Goal: Task Accomplishment & Management: Use online tool/utility

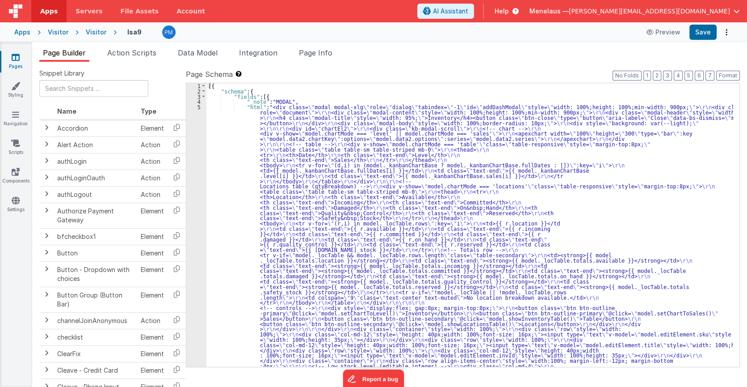
click at [330, 45] on div "Page Builder Action Scripts Data Model Integration Page Info Snippet Library Na…" at bounding box center [389, 214] width 715 height 344
click at [329, 50] on span "Page Info" at bounding box center [316, 52] width 34 height 9
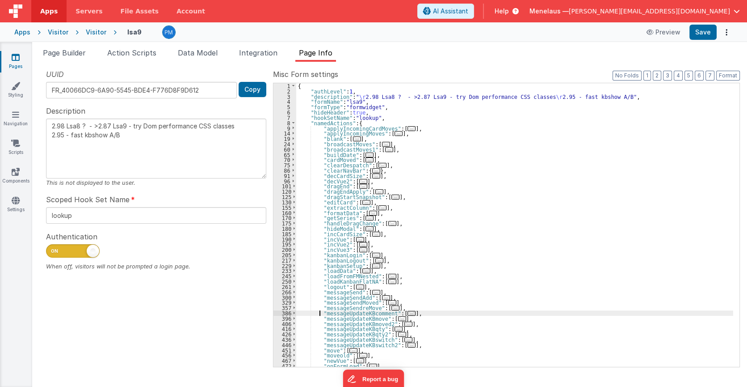
click at [319, 313] on div "{ "authLevel" : 1 , "description" : " \r 2.98 Lsa8 ? - >2.87 Lsa9 - try Dom per…" at bounding box center [514, 230] width 437 height 294
drag, startPoint x: 318, startPoint y: 328, endPoint x: 396, endPoint y: 328, distance: 78.2
click at [396, 328] on div "{ "authLevel" : 1 , "description" : " \r 2.98 Lsa8 ? - >2.87 Lsa9 - try Dom per…" at bounding box center [514, 230] width 437 height 294
click at [396, 328] on div "{ "authLevel" : 1 , "description" : " \r 2.98 Lsa8 ? - >2.87 Lsa9 - try Dom per…" at bounding box center [514, 224] width 437 height 283
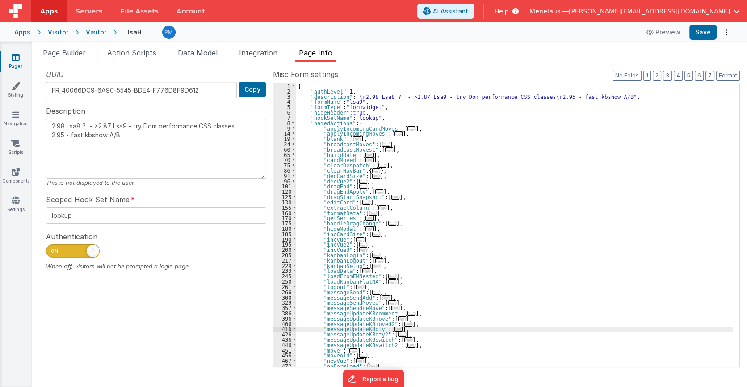
type textarea "2.98 Lsa8 ? - >2.87 Lsa9 - try Dom performance CSS classes 2.95 - fast kbshow A…"
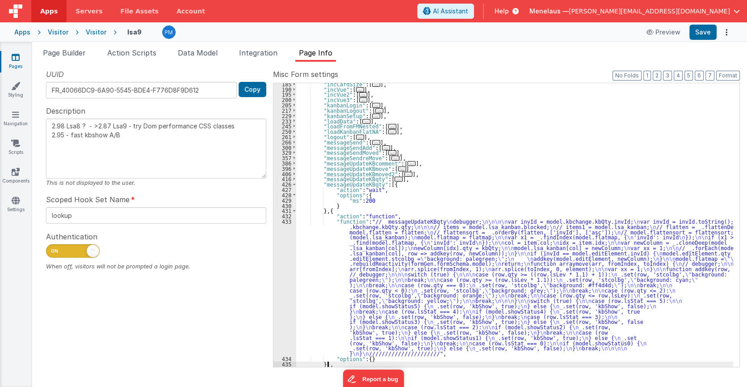
scroll to position [150, 0]
click at [349, 185] on div ""incCardSize" : [ ... ] , "incVue" : [ ... ] , "incVue2" : [ ... ] , "incVue3" …" at bounding box center [514, 228] width 437 height 294
click at [342, 184] on div ""incCardSize" : [ ... ] , "incVue" : [ ... ] , "incVue2" : [ ... ] , "incVue3" …" at bounding box center [514, 224] width 437 height 283
click at [344, 184] on div ""incCardSize" : [ ... ] , "incVue" : [ ... ] , "incVue2" : [ ... ] , "incVue3" …" at bounding box center [514, 228] width 437 height 294
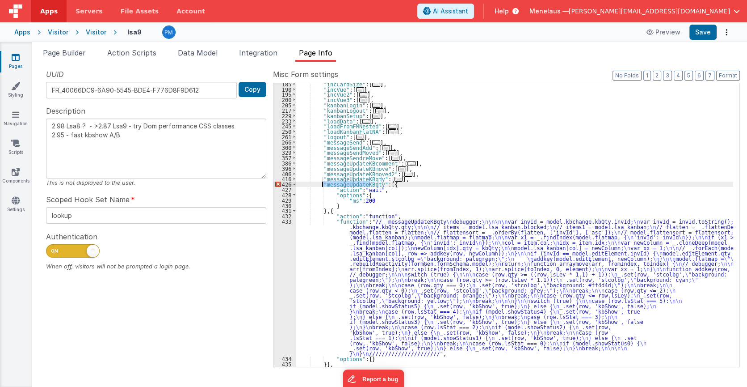
click at [344, 184] on div ""incCardSize" : [ ... ] , "incVue" : [ ... ] , "incVue2" : [ ... ] , "incVue3" …" at bounding box center [514, 228] width 437 height 294
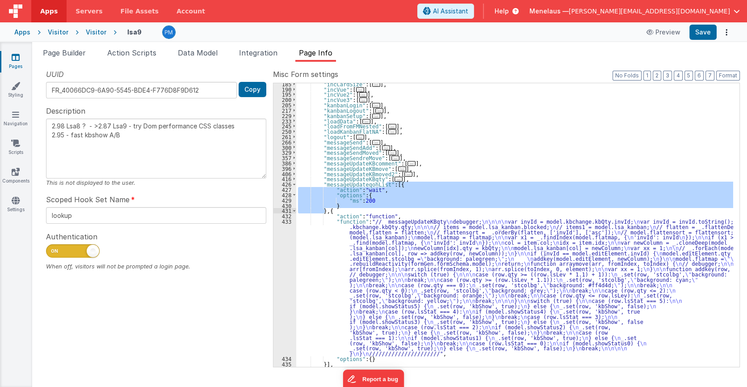
drag, startPoint x: 386, startPoint y: 185, endPoint x: 325, endPoint y: 211, distance: 66.2
click at [325, 211] on div ""incCardSize" : [ ... ] , "incVue" : [ ... ] , "incVue2" : [ ... ] , "incVue3" …" at bounding box center [514, 228] width 437 height 294
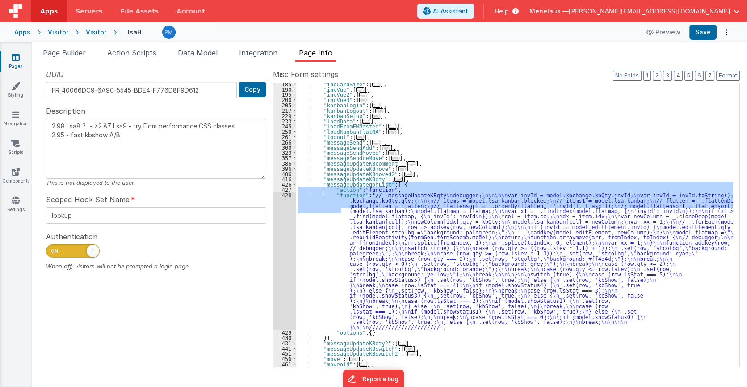
click at [368, 224] on div ""incCardSize" : [ ... ] , "incVue" : [ ... ] , "incVue2" : [ ... ] , "incVue3" …" at bounding box center [514, 228] width 437 height 294
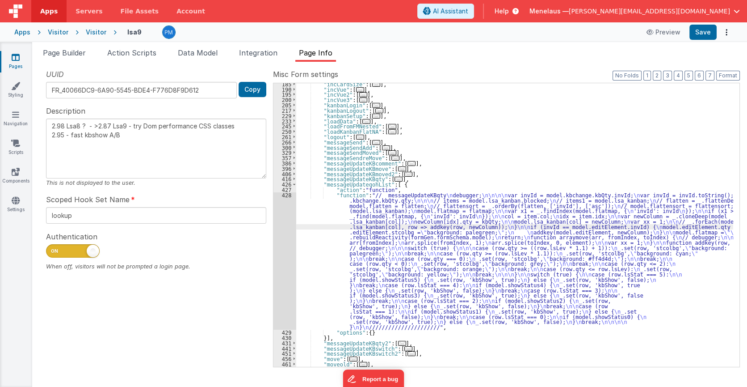
click at [280, 239] on div "428" at bounding box center [284, 260] width 23 height 137
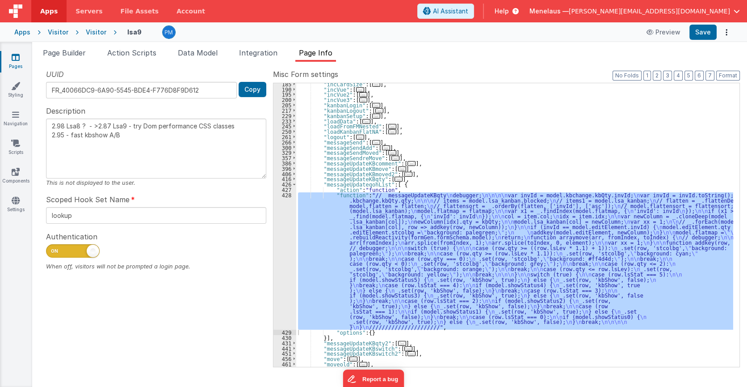
click at [433, 188] on div ""incCardSize" : [ ... ] , "incVue" : [ ... ] , "incVue2" : [ ... ] , "incVue3" …" at bounding box center [514, 228] width 437 height 294
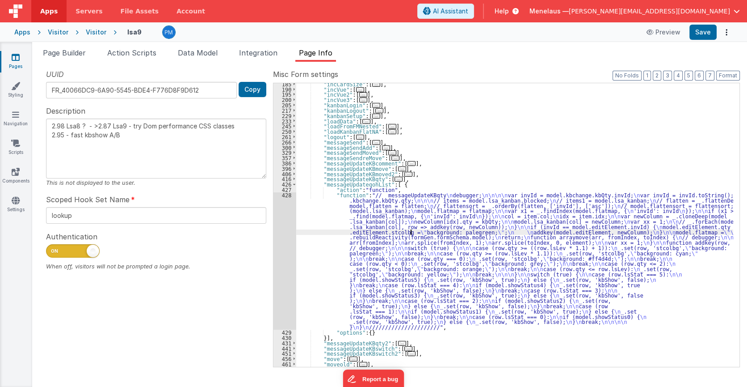
click at [411, 232] on div ""incCardSize" : [ ... ] , "incVue" : [ ... ] , "incVue2" : [ ... ] , "incVue3" …" at bounding box center [514, 228] width 437 height 294
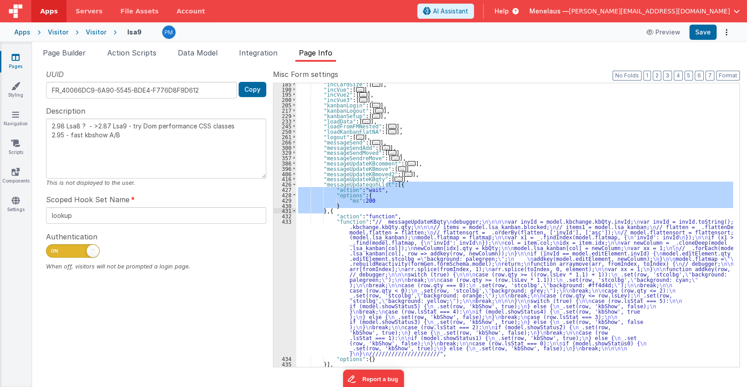
click at [387, 246] on div ""incCardSize" : [ ... ] , "incVue" : [ ... ] , "incVue2" : [ ... ] , "incVue3" …" at bounding box center [514, 228] width 437 height 294
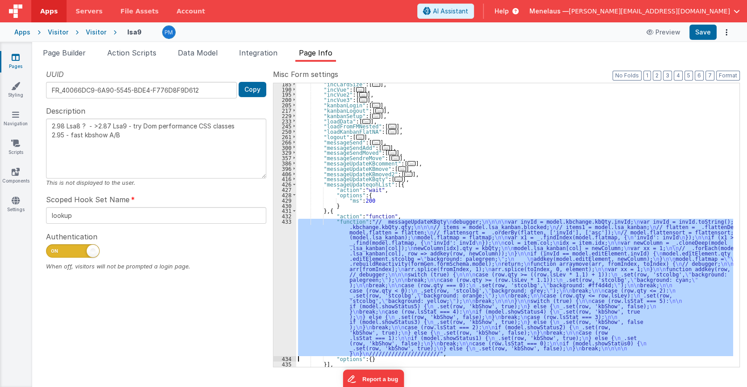
click at [289, 264] on div "433" at bounding box center [284, 286] width 23 height 137
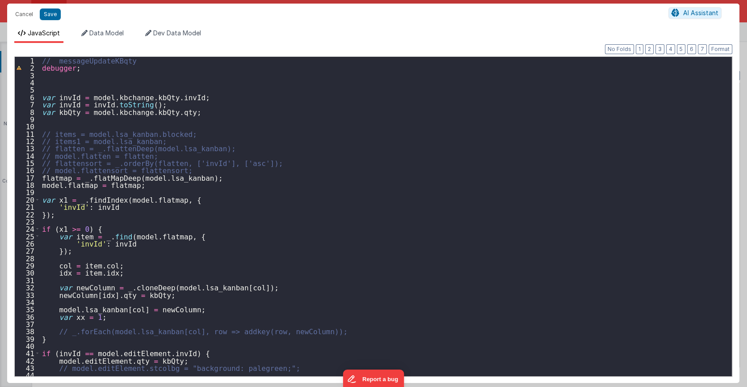
click at [85, 63] on div "// messageUpdateKBqty debugger ; var invId = model . [GEOGRAPHIC_DATA] . kbQty …" at bounding box center [382, 224] width 685 height 334
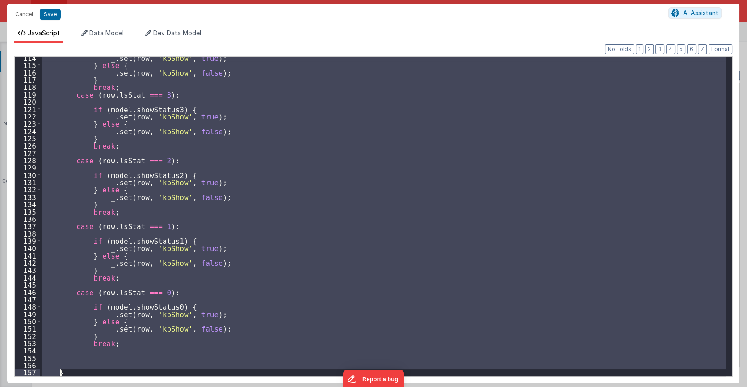
scroll to position [844, 0]
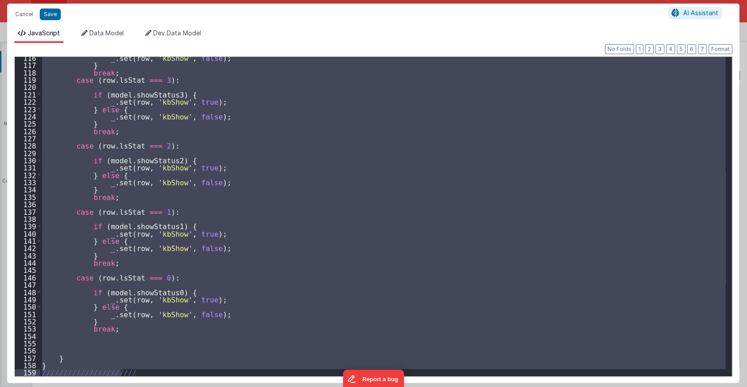
drag, startPoint x: 42, startPoint y: 88, endPoint x: 164, endPoint y: 383, distance: 318.6
click at [164, 383] on div "Cancel Save AI Assistant JavaScript Data Model Dev Data Model Format 7 6 5 4 3 …" at bounding box center [373, 193] width 747 height 387
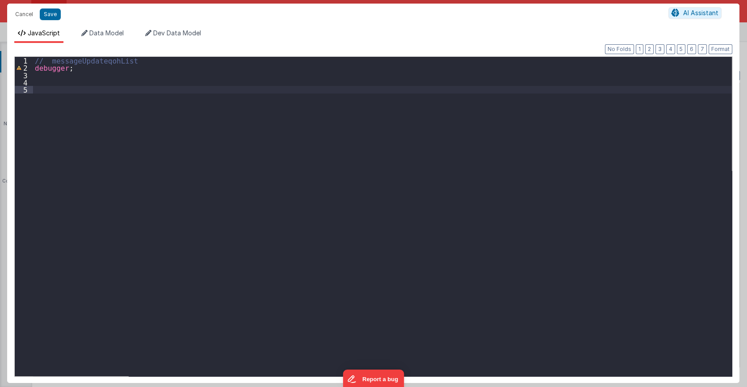
type textarea "2.98 Lsa8 ? - >2.87 Lsa9 - try Dom performance CSS classes 2.95 - fast kbshow A…"
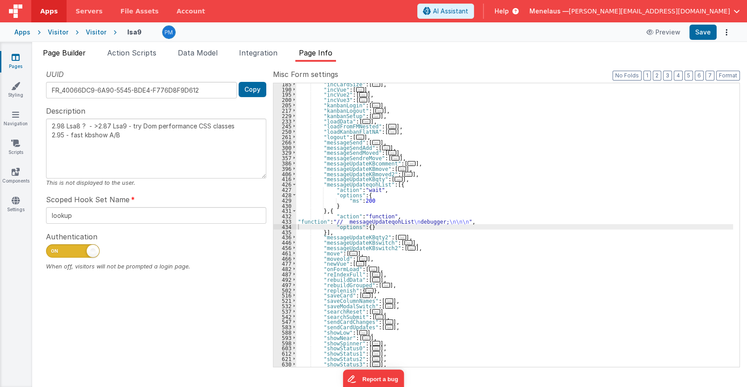
click at [62, 52] on span "Page Builder" at bounding box center [64, 52] width 43 height 9
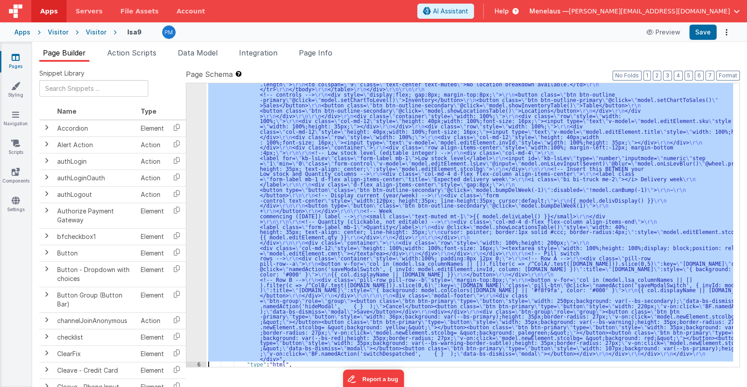
scroll to position [213, 0]
click at [196, 195] on div "5 6 7 8 9 10 11 12 13 14 15 16 17 18" at bounding box center [196, 270] width 20 height 759
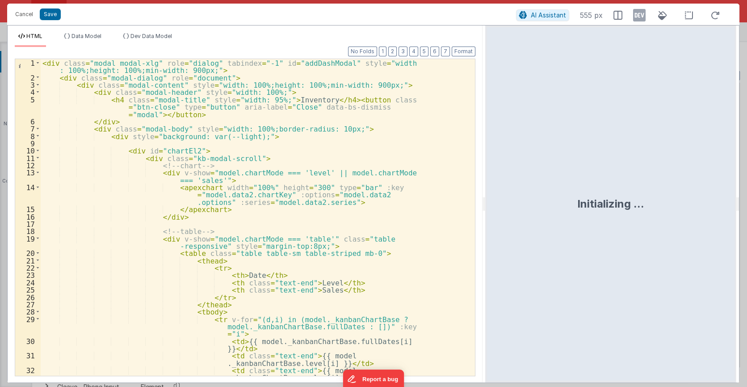
drag, startPoint x: 372, startPoint y: 203, endPoint x: 486, endPoint y: 193, distance: 113.9
click at [486, 193] on html "Cancel Save AI Assistant 555 px HTML Data Model Dev Data Model Format 7 6 5 4 3…" at bounding box center [373, 193] width 747 height 387
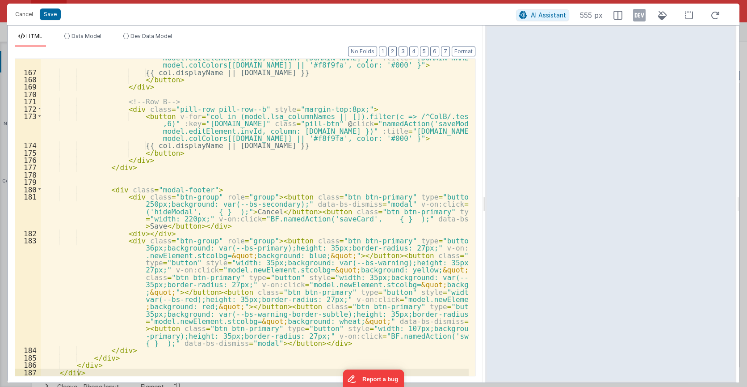
scroll to position [1322, 0]
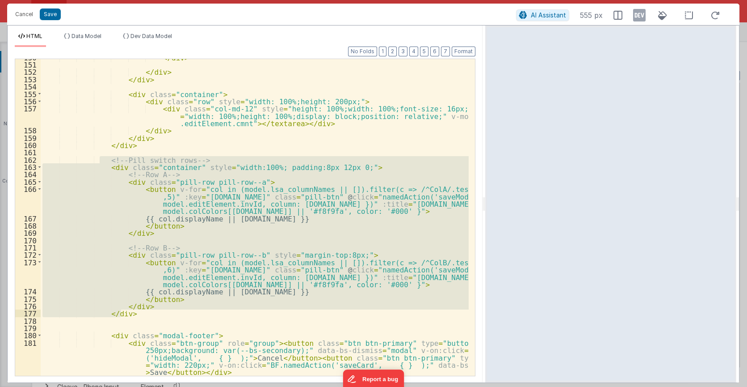
drag, startPoint x: 99, startPoint y: 157, endPoint x: 131, endPoint y: 315, distance: 160.9
click at [131, 315] on div "</ div > </ div > </ div > < div class = "container" > < div class = "row" styl…" at bounding box center [255, 219] width 428 height 331
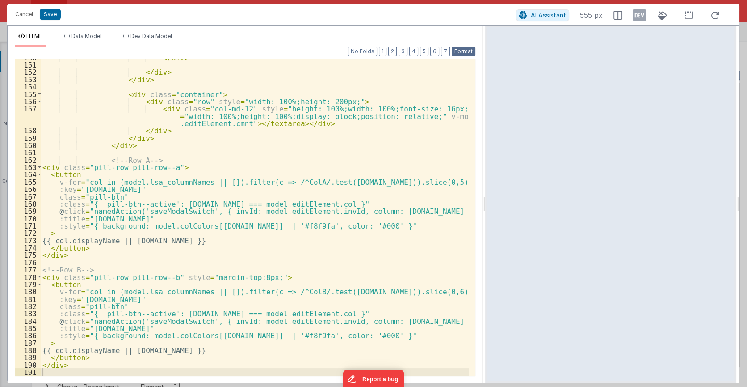
click at [458, 49] on button "Format" at bounding box center [464, 51] width 24 height 10
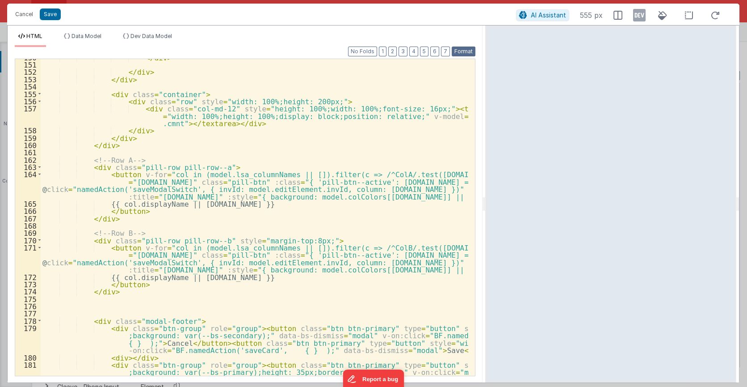
scroll to position [1307, 0]
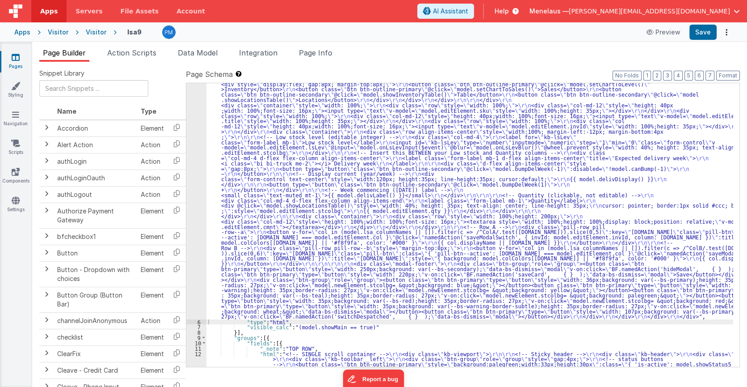
drag, startPoint x: 391, startPoint y: 153, endPoint x: 236, endPoint y: 153, distance: 154.2
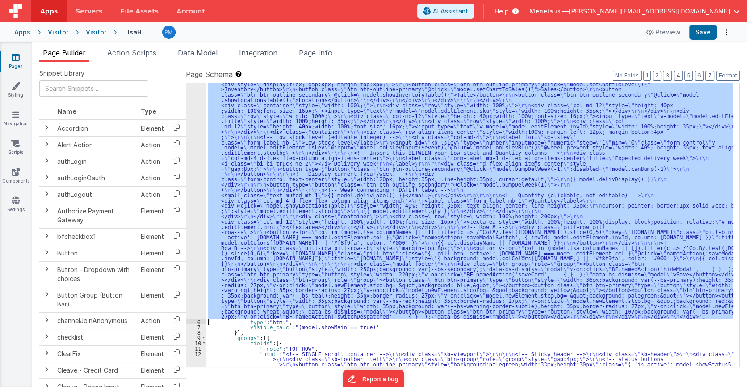
click at [197, 156] on div "5" at bounding box center [196, 105] width 20 height 428
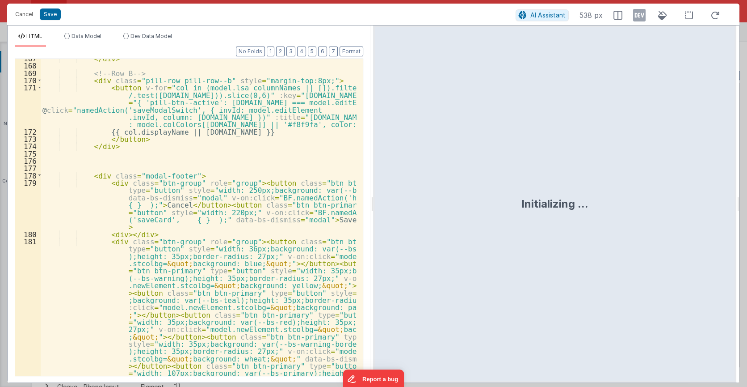
scroll to position [1752, 0]
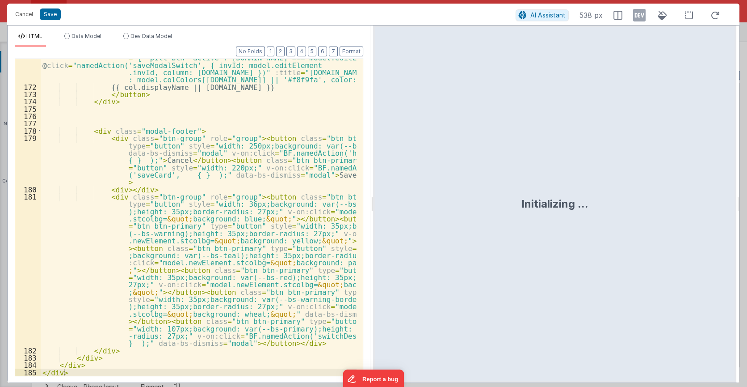
drag, startPoint x: 360, startPoint y: 102, endPoint x: 13, endPoint y: 0, distance: 361.4
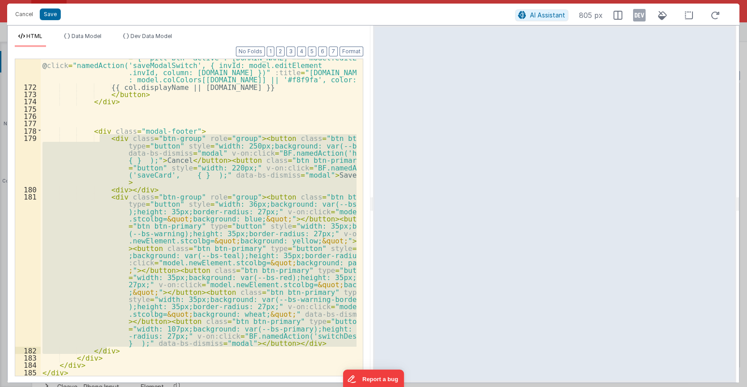
drag, startPoint x: 99, startPoint y: 138, endPoint x: 124, endPoint y: 350, distance: 213.7
click at [124, 350] on div "< button v-for = "col in (model.lsa_columnNames || []).filter(c => /^ColB /.tes…" at bounding box center [199, 223] width 316 height 368
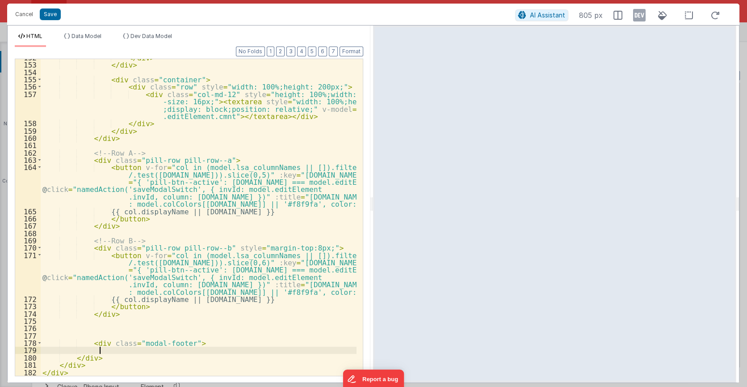
scroll to position [1541, 0]
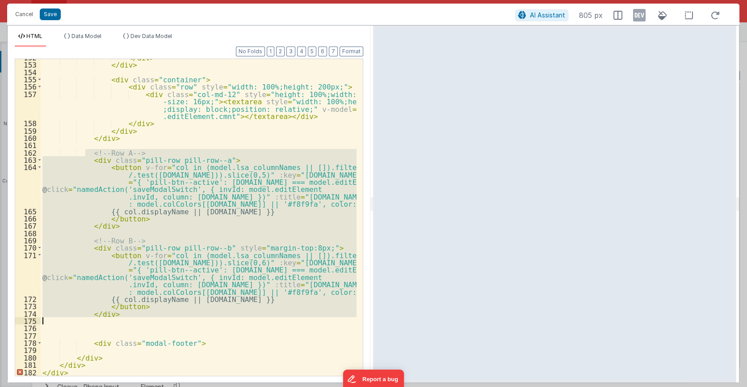
drag, startPoint x: 84, startPoint y: 154, endPoint x: 119, endPoint y: 317, distance: 167.4
click at [119, 317] on div "</ div > </ div > < div class = "container" > < div class = "row" style = "widt…" at bounding box center [199, 219] width 316 height 331
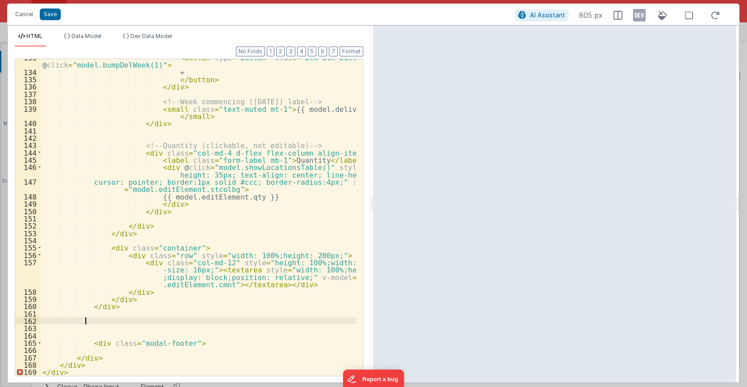
scroll to position [1372, 0]
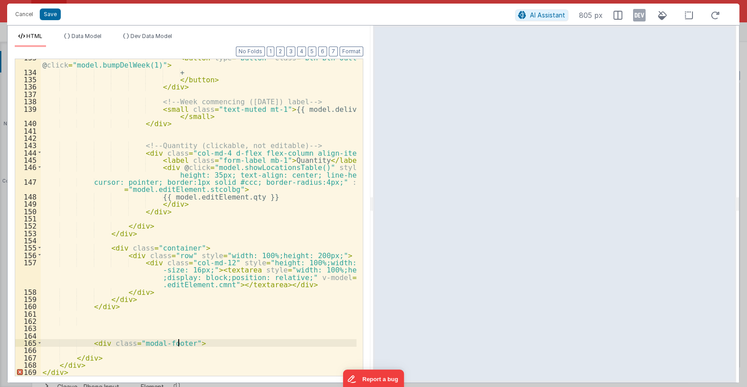
click at [189, 344] on div "< button type = "button" class = "btn btn-outline-secondary" @ click = "model.b…" at bounding box center [199, 223] width 316 height 338
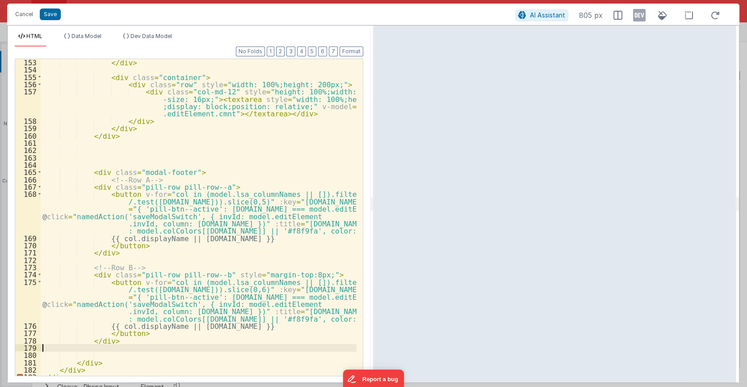
scroll to position [1548, 0]
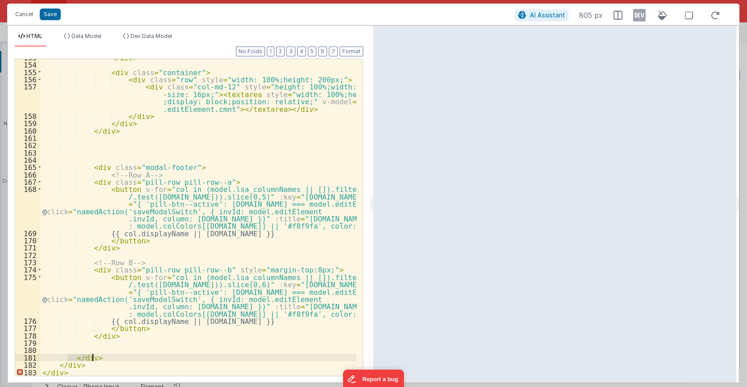
drag, startPoint x: 69, startPoint y: 357, endPoint x: 101, endPoint y: 357, distance: 32.2
click at [101, 357] on div "</ div > < div class = "container" > < div class = "row" style = "width: 100%;h…" at bounding box center [199, 219] width 316 height 331
click at [112, 356] on div "</ div > < div class = "container" > < div class = "row" style = "width: 100%;h…" at bounding box center [199, 217] width 316 height 316
click at [54, 16] on button "Save" at bounding box center [50, 14] width 21 height 12
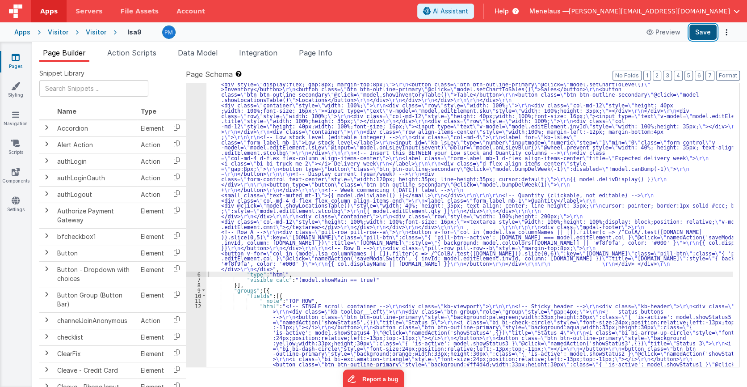
click at [697, 32] on button "Save" at bounding box center [702, 32] width 27 height 15
drag, startPoint x: 374, startPoint y: 168, endPoint x: 349, endPoint y: 168, distance: 25.9
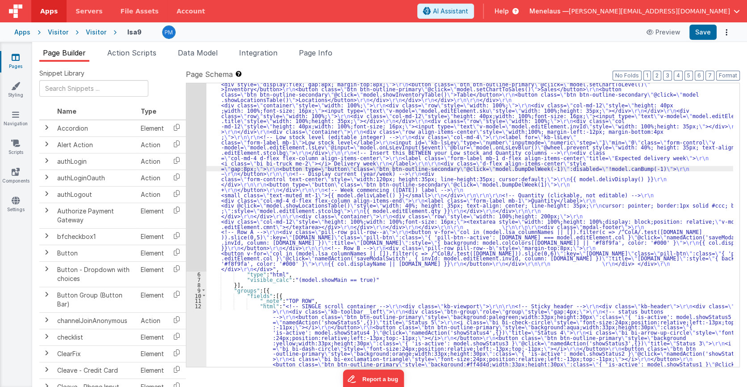
click at [197, 152] on div "5" at bounding box center [196, 81] width 20 height 380
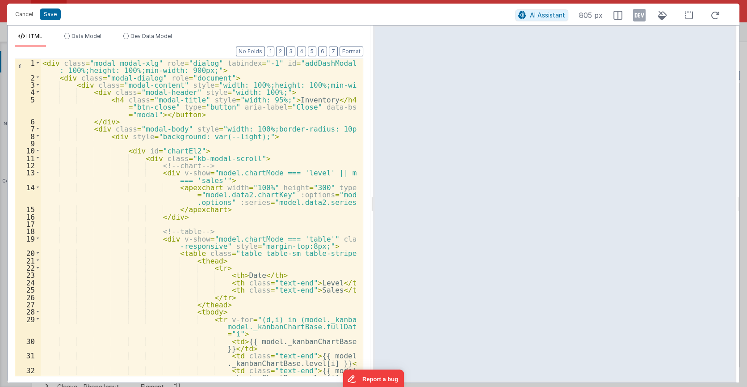
scroll to position [0, 0]
click at [311, 129] on div "< div class = "modal modal-xlg" role = "dialog" tabindex = "-1" id = "addDashMo…" at bounding box center [199, 228] width 316 height 338
click at [310, 129] on div "< div class = "modal modal-xlg" role = "dialog" tabindex = "-1" id = "addDashMo…" at bounding box center [199, 228] width 316 height 338
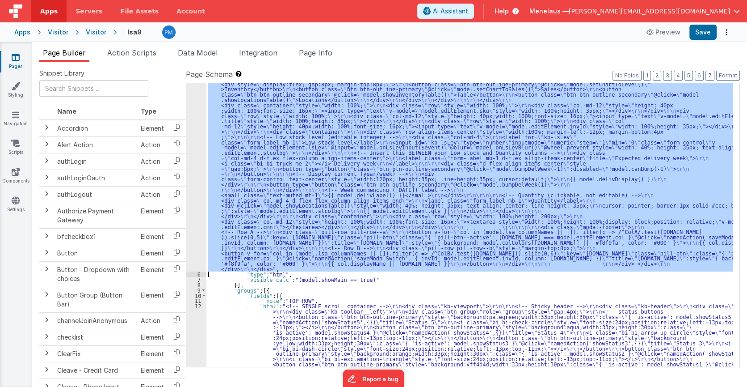
click at [193, 188] on div "5" at bounding box center [196, 81] width 20 height 380
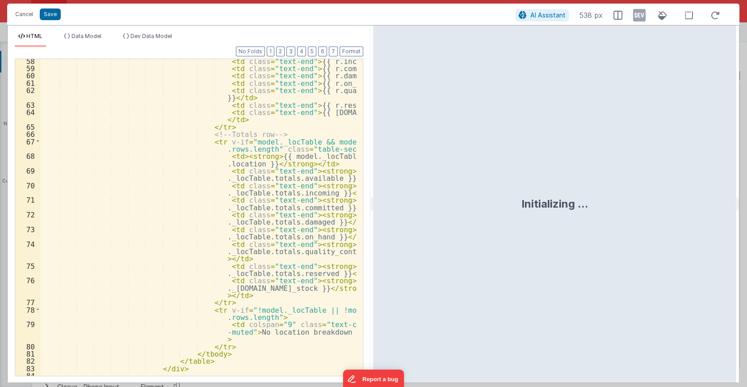
scroll to position [536, 0]
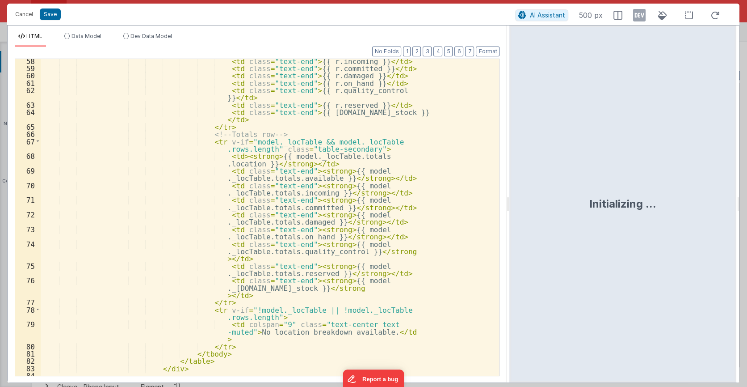
drag, startPoint x: 372, startPoint y: 204, endPoint x: 510, endPoint y: 206, distance: 138.1
click at [510, 206] on html "Cancel Save AI Assistant 500 px HTML Data Model Dev Data Model Format 7 6 5 4 3…" at bounding box center [373, 193] width 747 height 387
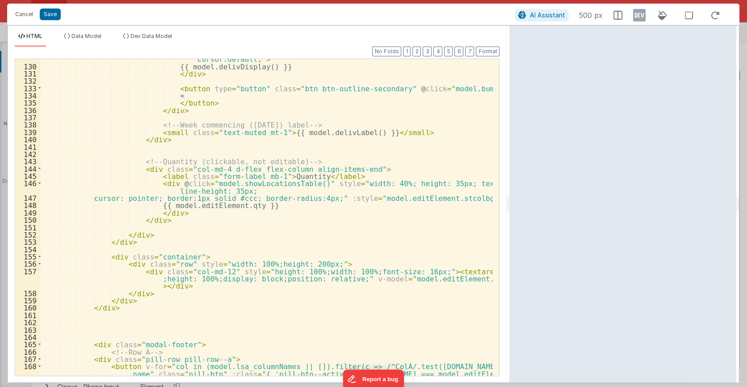
scroll to position [1057, 0]
drag, startPoint x: 277, startPoint y: 263, endPoint x: 271, endPoint y: 262, distance: 6.3
click at [271, 262] on div "< div class = "form-control text-center" style = "width:120px; height:35px; lin…" at bounding box center [267, 228] width 453 height 360
click at [50, 13] on button "Save" at bounding box center [50, 14] width 21 height 12
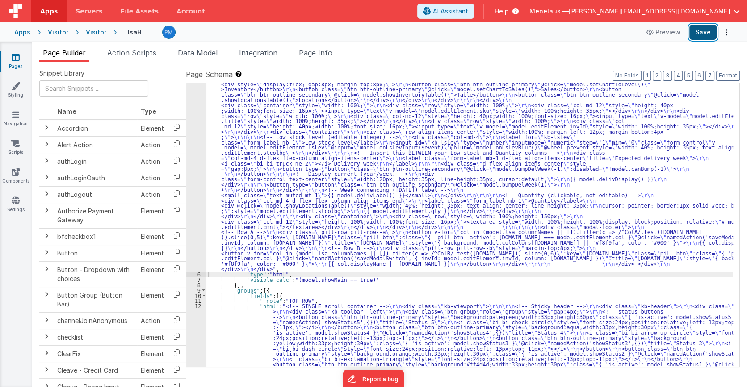
click at [706, 34] on button "Save" at bounding box center [702, 32] width 27 height 15
drag, startPoint x: 413, startPoint y: 177, endPoint x: 406, endPoint y: 177, distance: 7.1
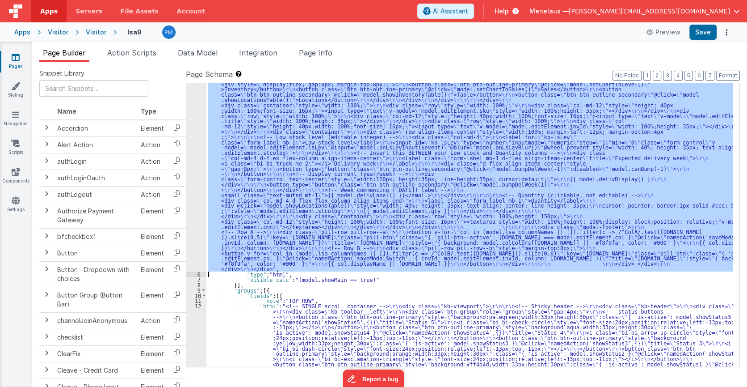
click at [193, 163] on div "5" at bounding box center [196, 81] width 20 height 380
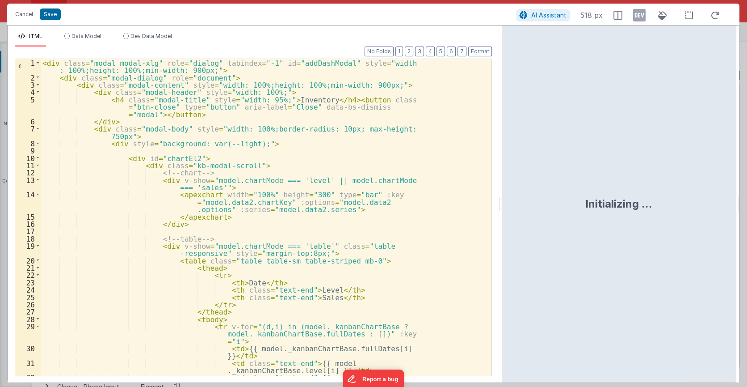
drag, startPoint x: 371, startPoint y: 205, endPoint x: 502, endPoint y: 201, distance: 131.0
click at [502, 201] on html "Cancel Save AI Assistant 518 px HTML Data Model Dev Data Model Format 7 6 5 4 3…" at bounding box center [373, 193] width 747 height 387
click at [395, 228] on div "< div class = "modal modal-xlg" role = "dialog" tabindex = "-1" id = "addDashMo…" at bounding box center [263, 231] width 445 height 345
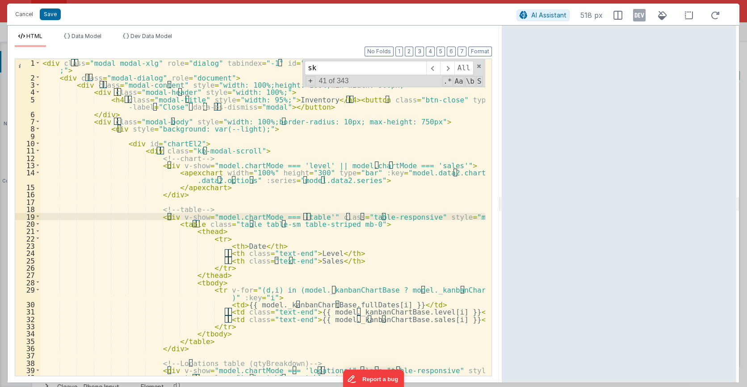
scroll to position [668, 0]
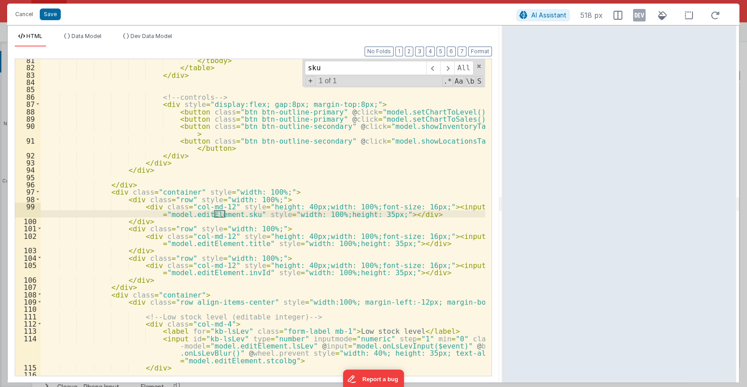
type input "sku"
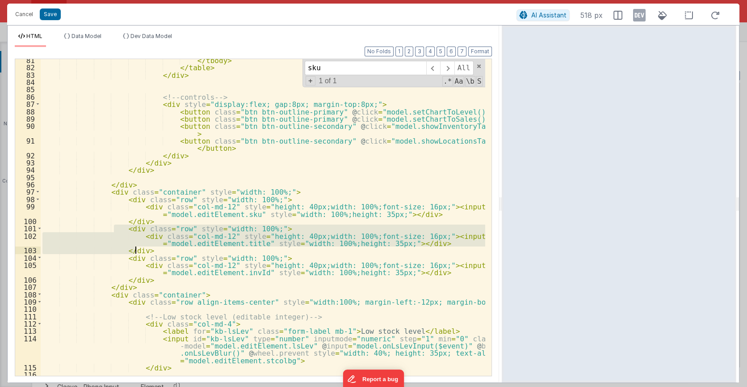
drag, startPoint x: 113, startPoint y: 228, endPoint x: 138, endPoint y: 249, distance: 32.3
click at [138, 249] on div "</ tbody > </ table > </ div > <!-- controls --> < div style = "display:flex; g…" at bounding box center [263, 221] width 445 height 331
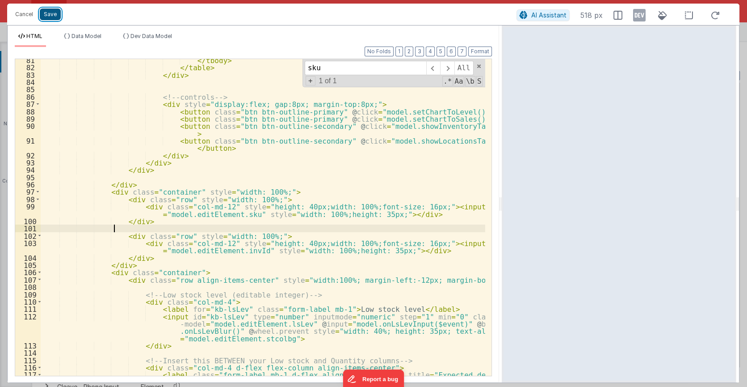
click at [56, 14] on button "Save" at bounding box center [50, 14] width 21 height 12
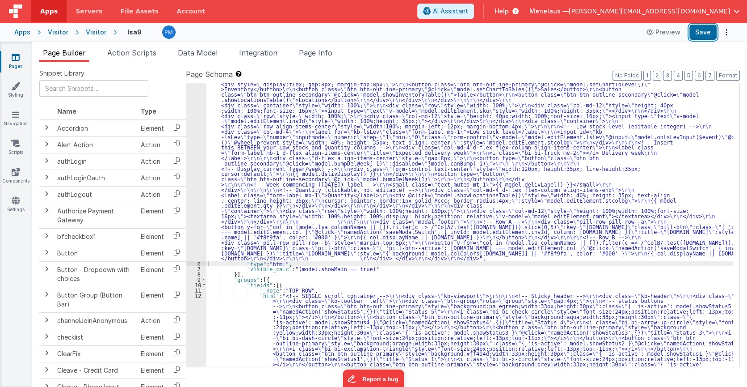
click at [702, 34] on button "Save" at bounding box center [702, 32] width 27 height 15
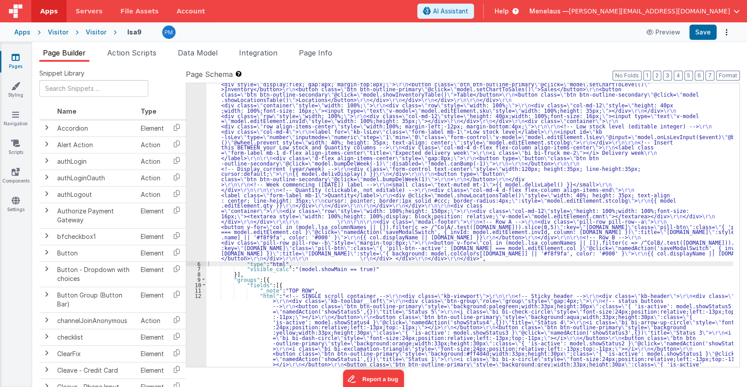
drag, startPoint x: 320, startPoint y: 52, endPoint x: 420, endPoint y: 168, distance: 152.7
click at [320, 52] on span "Page Info" at bounding box center [316, 52] width 34 height 9
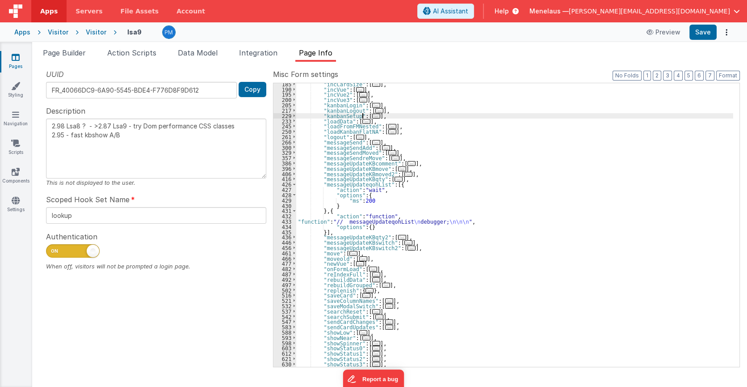
click at [372, 116] on span "..." at bounding box center [376, 115] width 8 height 5
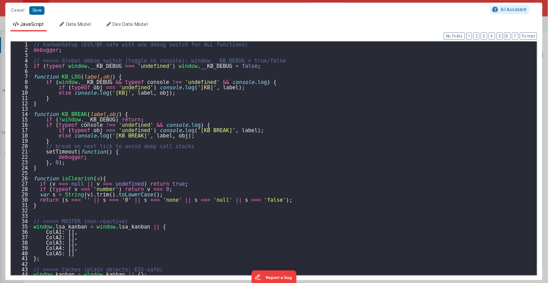
scroll to position [1512, 0]
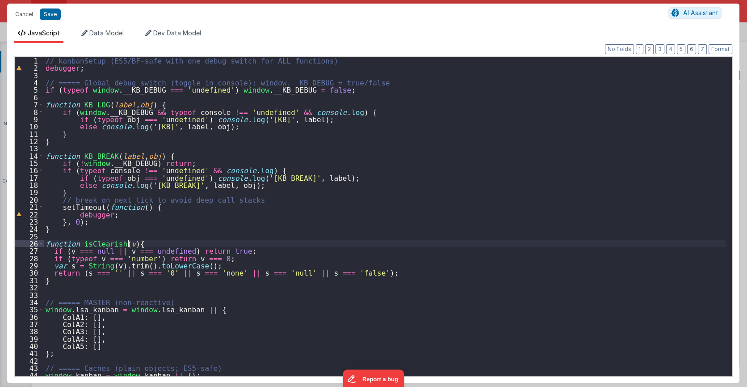
click at [441, 244] on div "// kanbanSetup (ES5/BF-safe with one debug switch for ALL functions) debugger ;…" at bounding box center [385, 224] width 682 height 334
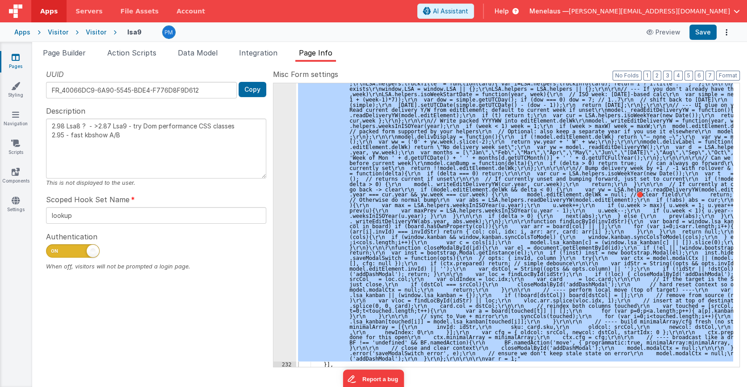
click at [458, 143] on div ""function" : "// kanbanSetup (ES5/BF-safe with one debug switch for ALL functio…" at bounding box center [514, 224] width 437 height 283
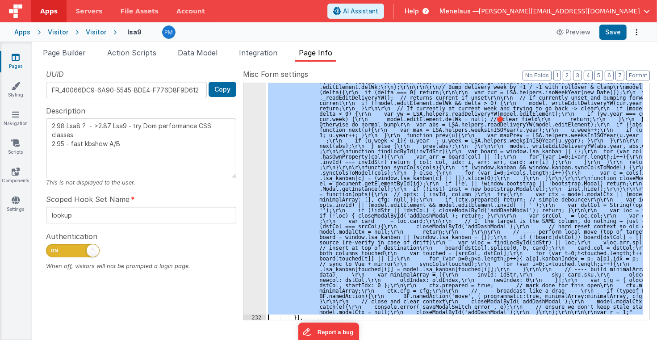
scroll to position [1881, 0]
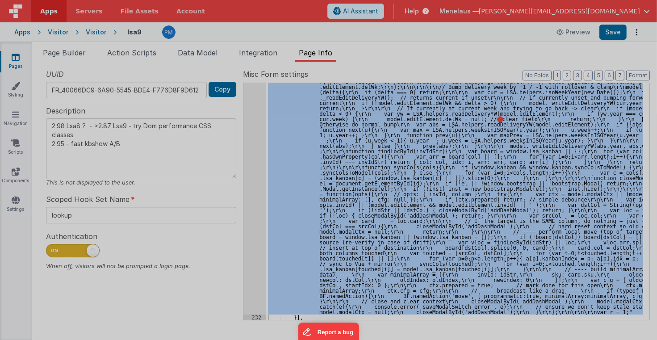
click at [257, 172] on div "// kanbanSetup (ES5/BF-safe with one debug switch for ALL functions) debugger ;…" at bounding box center [340, 191] width 595 height 288
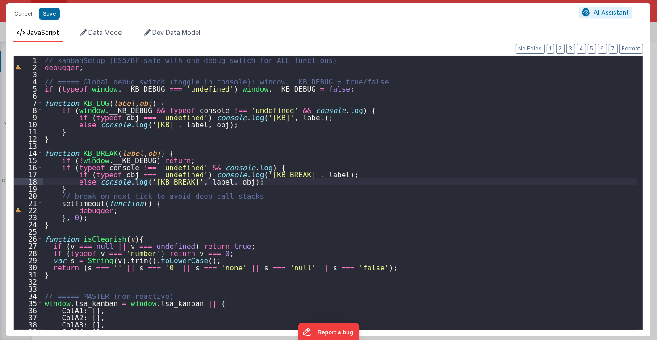
click at [379, 166] on div "// kanbanSetup (ES5/BF-safe with one debug switch for ALL functions) debugger ;…" at bounding box center [340, 200] width 595 height 288
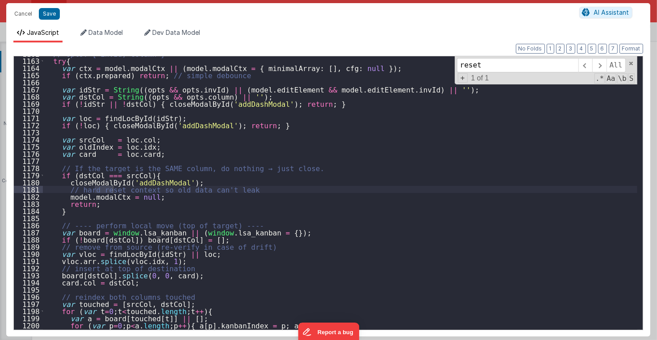
scroll to position [8435, 0]
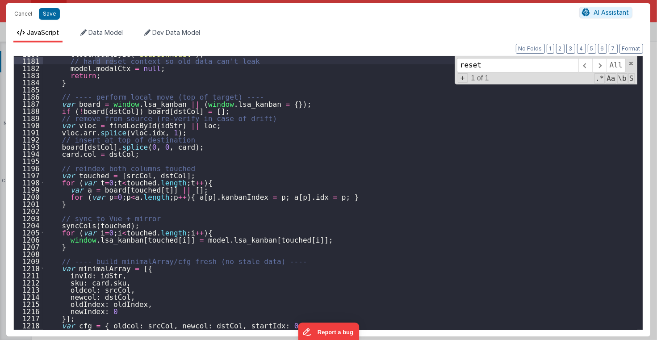
type input "reset"
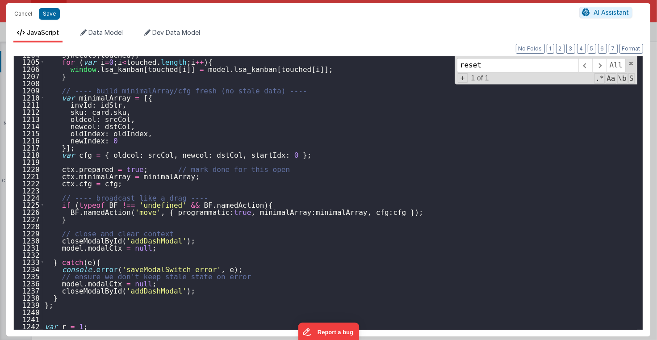
click at [79, 314] on div "syncCols ( touched ) ; for ( var i = 0 ; i < touched . length ; i ++ ) { window…" at bounding box center [340, 195] width 595 height 288
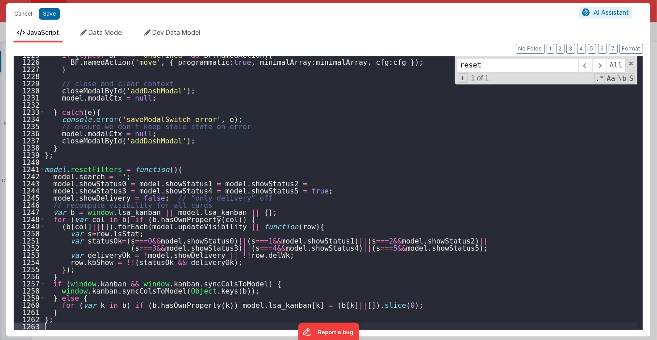
scroll to position [8756, 0]
type textarea "2.98 Lsa8 ? - >2.87 Lsa9 - try Dom performance CSS classes 2.95 - fast kbshow A…"
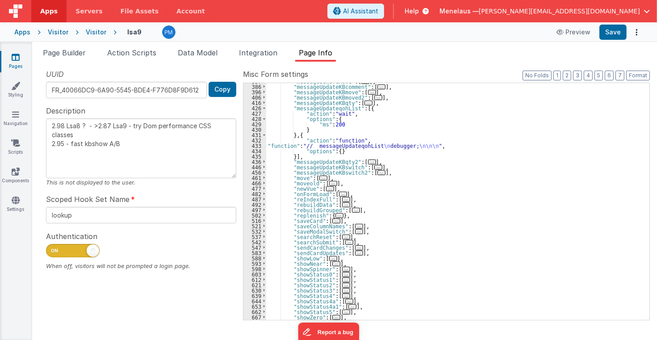
scroll to position [2074, 0]
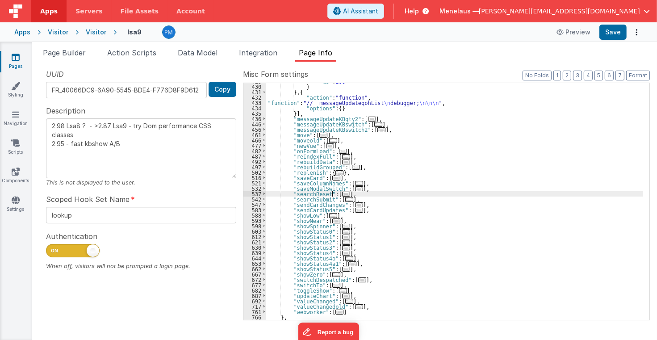
click at [342, 193] on span "..." at bounding box center [346, 194] width 8 height 5
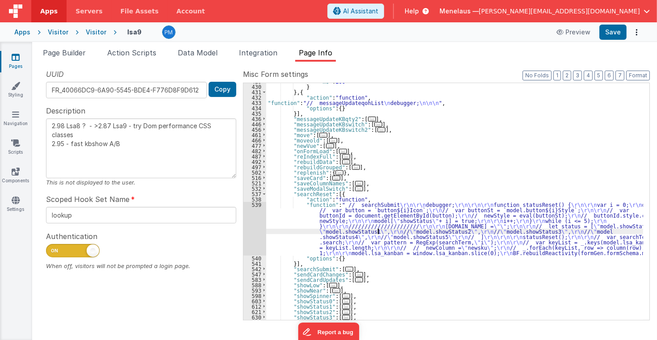
click at [377, 231] on div ""ms" : 200 } } , { "action" : "function" , "function" : "// messageUpdateqohLis…" at bounding box center [455, 203] width 378 height 248
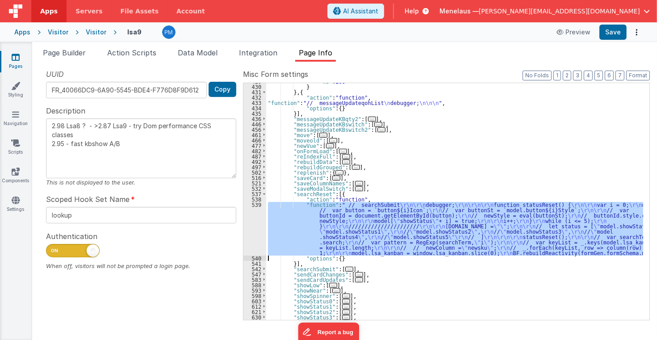
click at [256, 228] on div "539" at bounding box center [255, 229] width 23 height 54
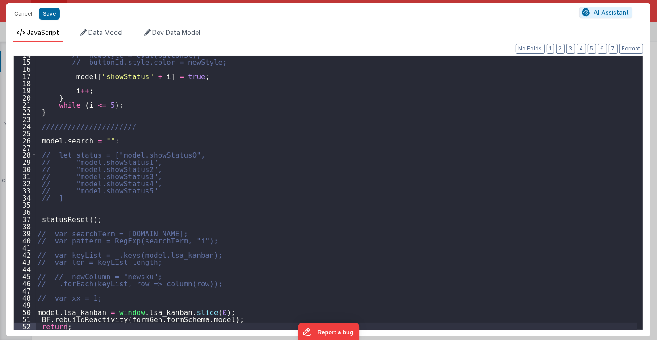
scroll to position [98, 0]
click at [24, 12] on button "Cancel" at bounding box center [23, 14] width 27 height 13
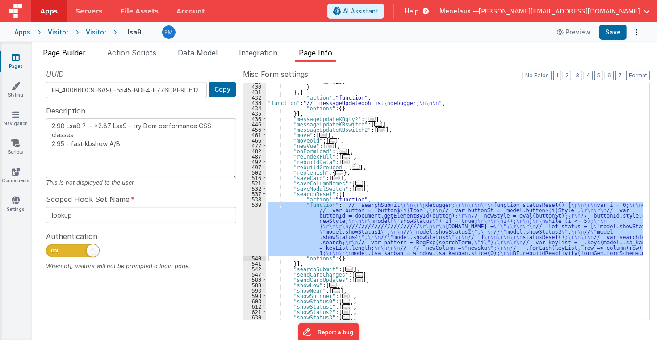
click at [70, 51] on span "Page Builder" at bounding box center [64, 52] width 43 height 9
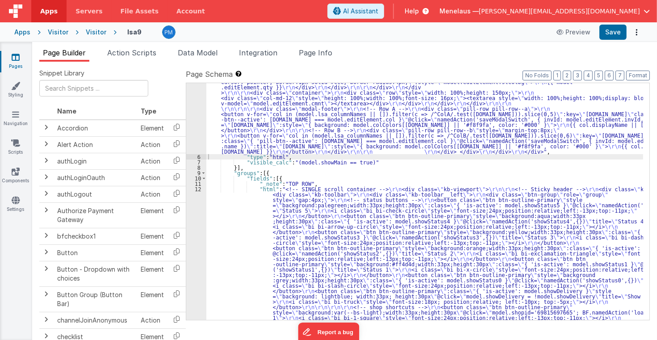
scroll to position [427, 0]
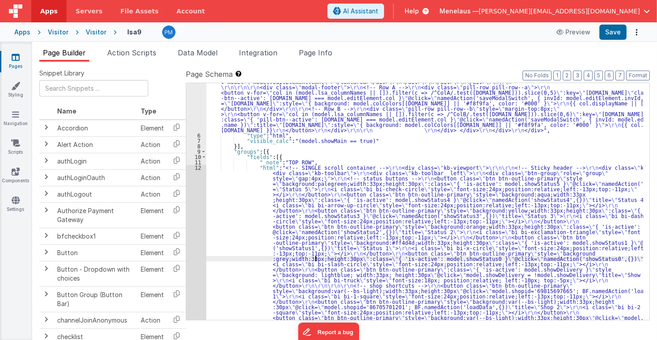
click at [316, 260] on div ""html" : "<div class= \" modal modal-xlg \" role= \" dialog \" tabindex= \" -1 …" at bounding box center [424, 286] width 437 height 1218
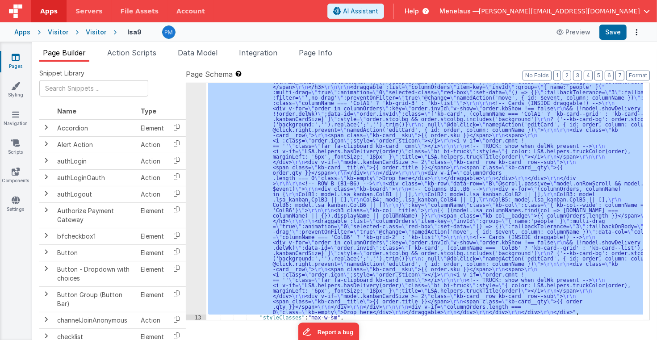
click at [193, 261] on div "12" at bounding box center [196, 51] width 20 height 525
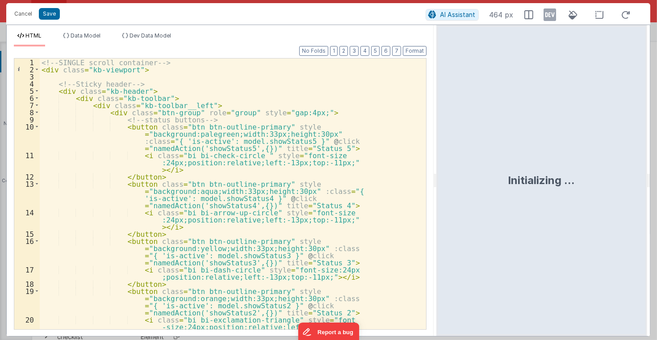
drag, startPoint x: 327, startPoint y: 181, endPoint x: 437, endPoint y: 187, distance: 110.1
click at [437, 187] on html "Cancel Save AI Assistant 464 px HTML Data Model Dev Data Model Format 7 6 5 4 3…" at bounding box center [328, 170] width 657 height 340
click at [365, 196] on div "<!-- SINGLE scroll container --> < div class = "kb-viewport" > <!-- Sticky head…" at bounding box center [230, 209] width 381 height 300
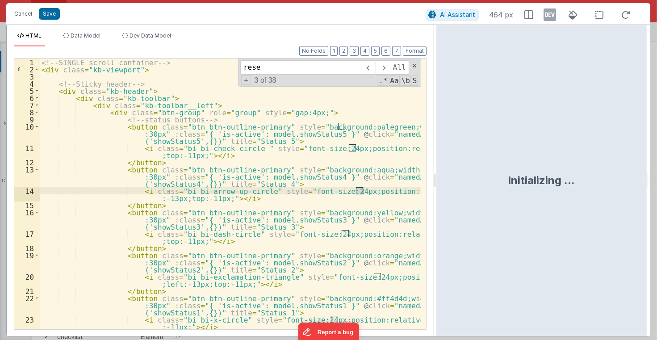
scroll to position [493, 0]
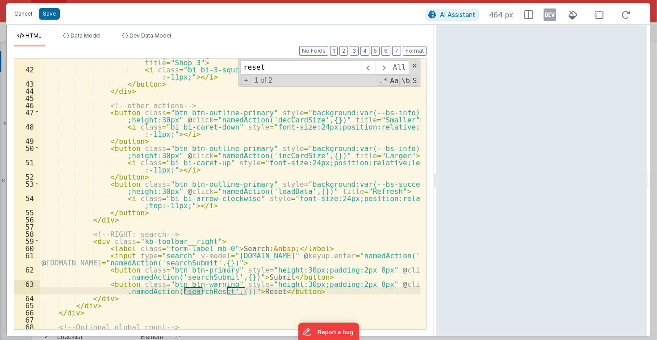
type input "reset"
drag, startPoint x: 370, startPoint y: 282, endPoint x: 219, endPoint y: 291, distance: 151.3
click at [219, 291] on div "< button class = "btn btn-outline-primary" style = "background:var(--bs-light);…" at bounding box center [230, 194] width 381 height 300
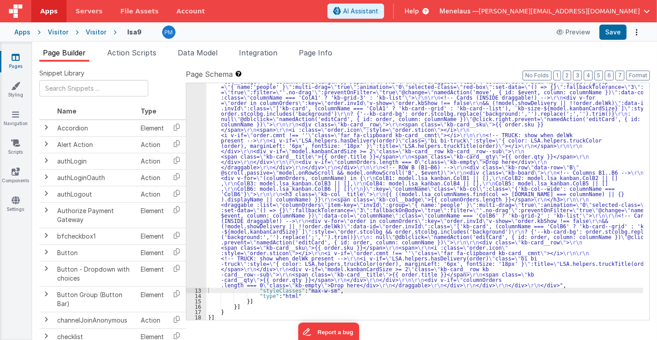
scroll to position [776, 0]
click at [614, 30] on button "Save" at bounding box center [613, 32] width 27 height 15
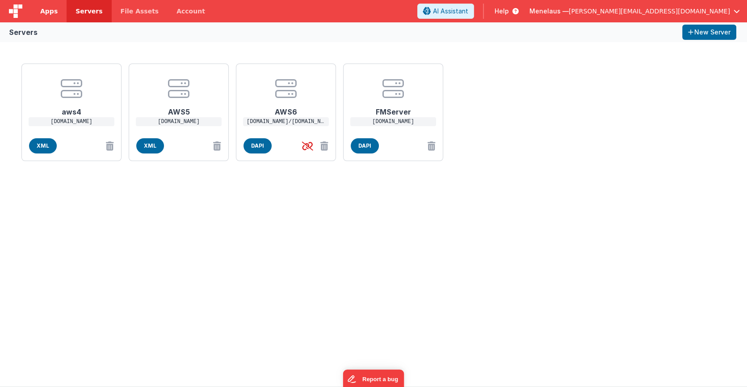
click at [48, 13] on span "Apps" at bounding box center [48, 11] width 17 height 9
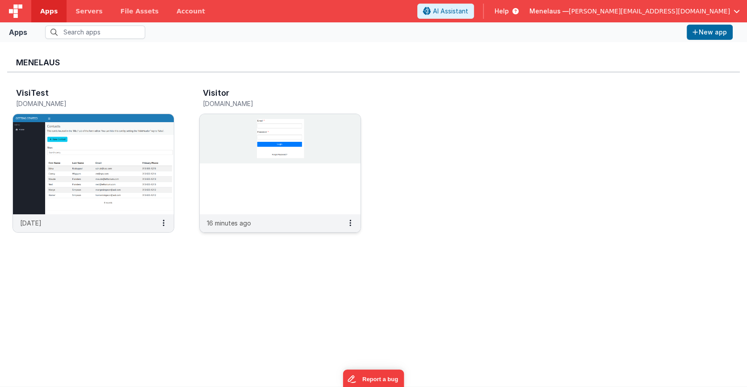
click at [275, 181] on img at bounding box center [280, 164] width 161 height 100
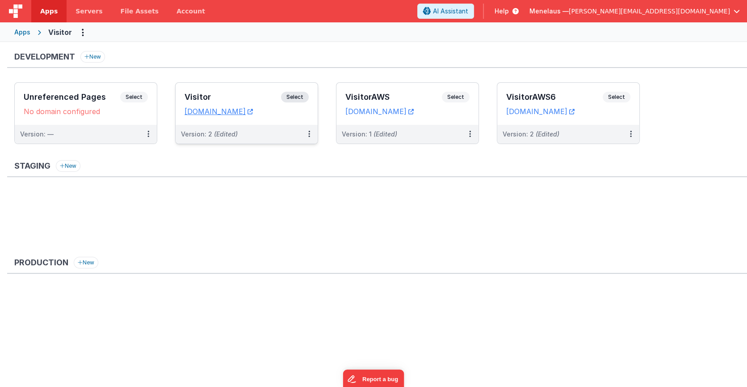
click at [276, 133] on div "Version: 2 (Edited)" at bounding box center [241, 134] width 120 height 9
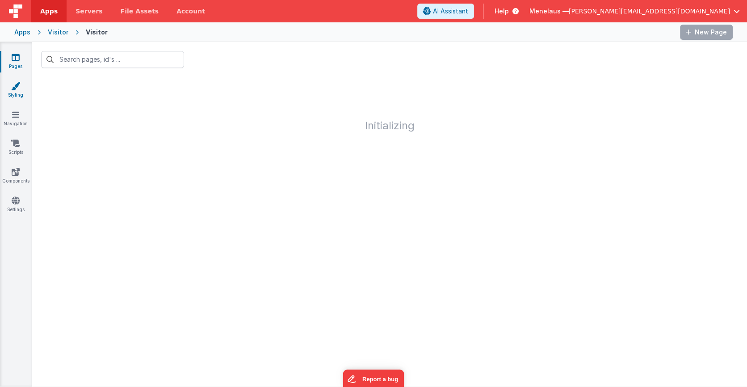
click at [14, 87] on icon at bounding box center [15, 85] width 9 height 9
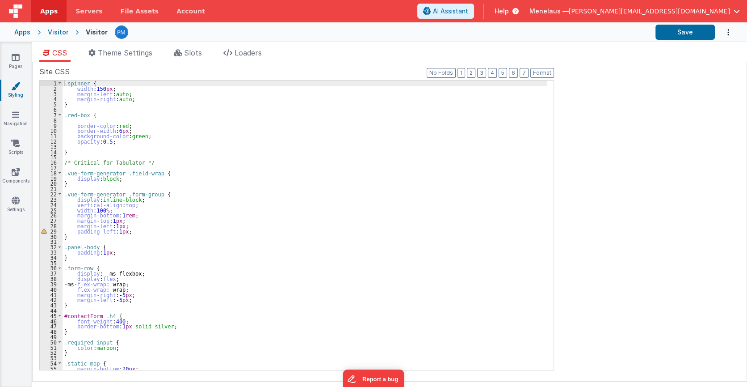
click at [373, 268] on div ".spinner { width : 150 px ; margin-left : auto ; margin-right : auto ; } .red-b…" at bounding box center [305, 230] width 485 height 300
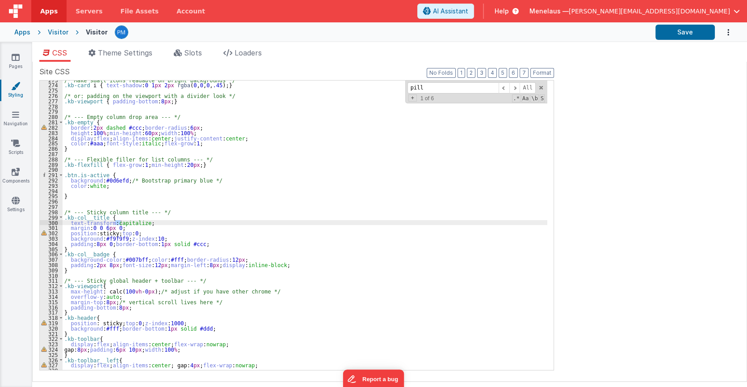
scroll to position [1638, 0]
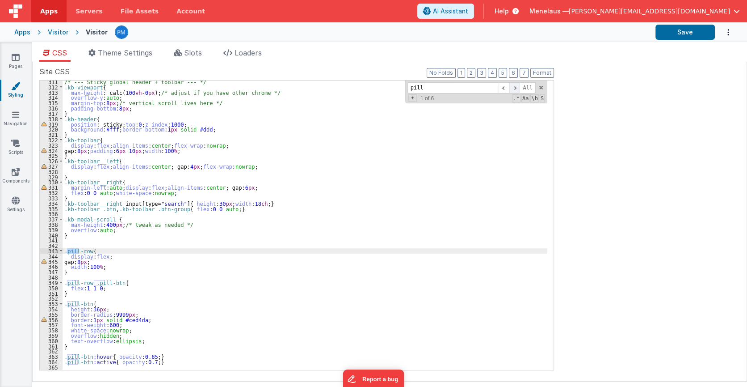
type input "pill"
click at [516, 85] on span at bounding box center [514, 87] width 11 height 11
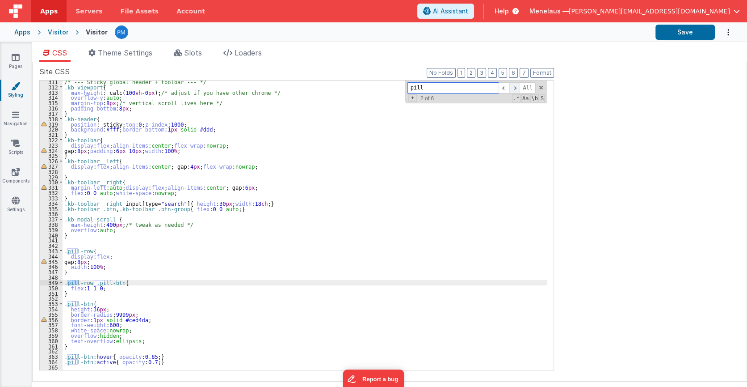
click at [516, 85] on span at bounding box center [514, 87] width 11 height 11
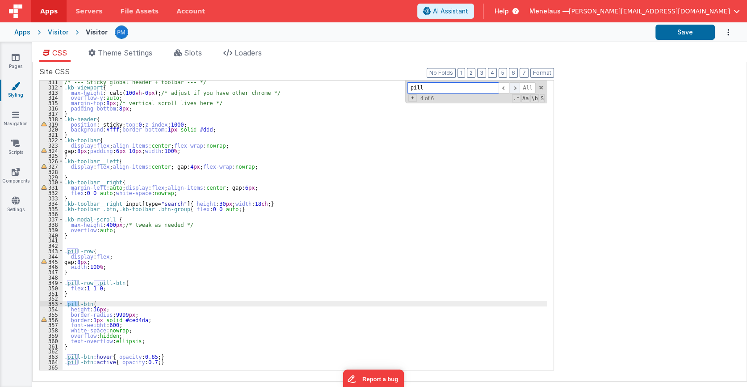
click at [517, 85] on span at bounding box center [514, 87] width 11 height 11
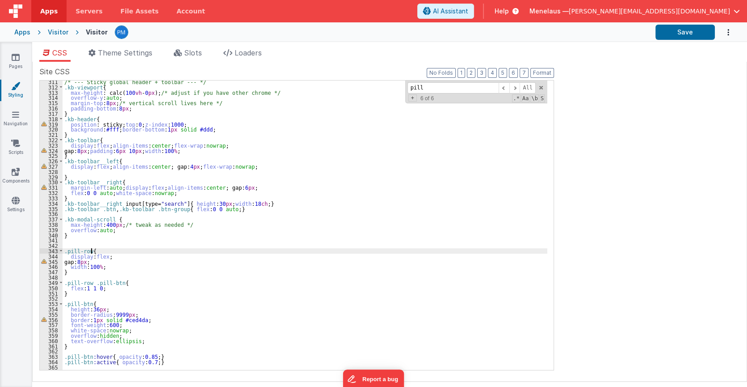
click at [353, 248] on div "/* --- Sticky global header + toolbar --- */ .kb-viewport { max-height : calc( …" at bounding box center [305, 229] width 485 height 300
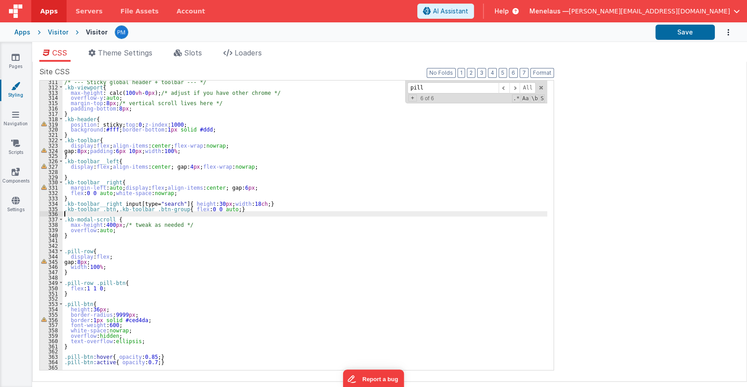
click at [402, 214] on div "/* --- Sticky global header + toolbar --- */ .kb-viewport { max-height : calc( …" at bounding box center [305, 229] width 485 height 300
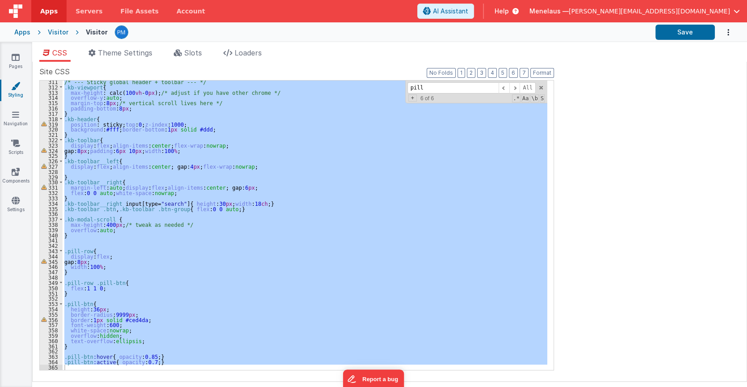
drag, startPoint x: 474, startPoint y: 252, endPoint x: 497, endPoint y: 252, distance: 23.2
click at [474, 252] on div "/* --- Sticky global header + toolbar --- */ .kb-viewport { max-height : calc( …" at bounding box center [305, 224] width 485 height 289
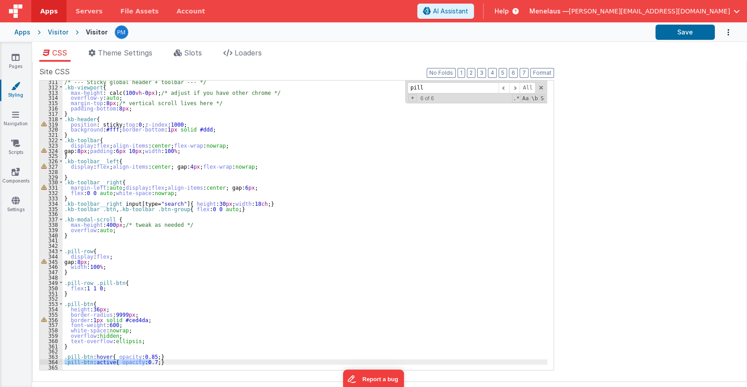
drag, startPoint x: 160, startPoint y: 361, endPoint x: 64, endPoint y: 362, distance: 95.6
click at [64, 362] on div "/* --- Sticky global header + toolbar --- */ .kb-viewport { max-height : calc( …" at bounding box center [305, 229] width 485 height 300
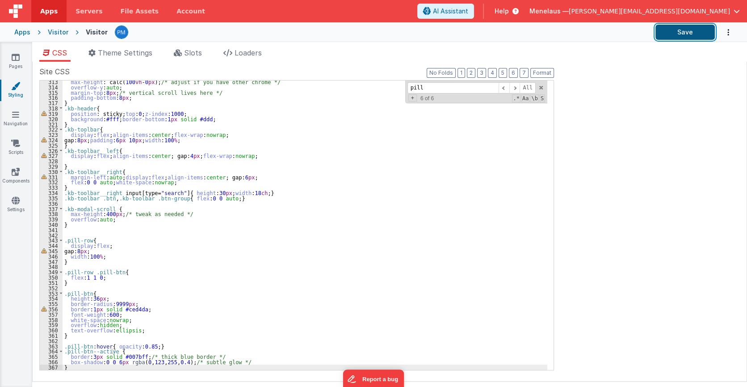
click at [705, 33] on button "Save" at bounding box center [684, 32] width 59 height 15
